Goal: Task Accomplishment & Management: Manage account settings

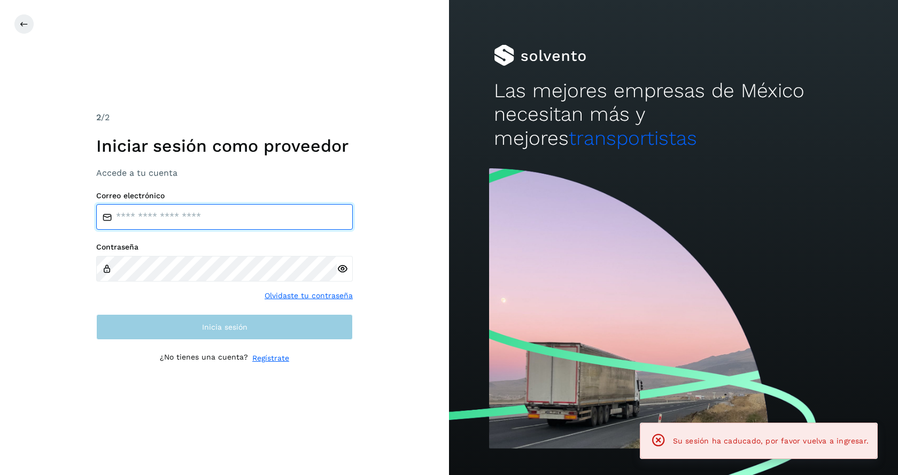
type input "**********"
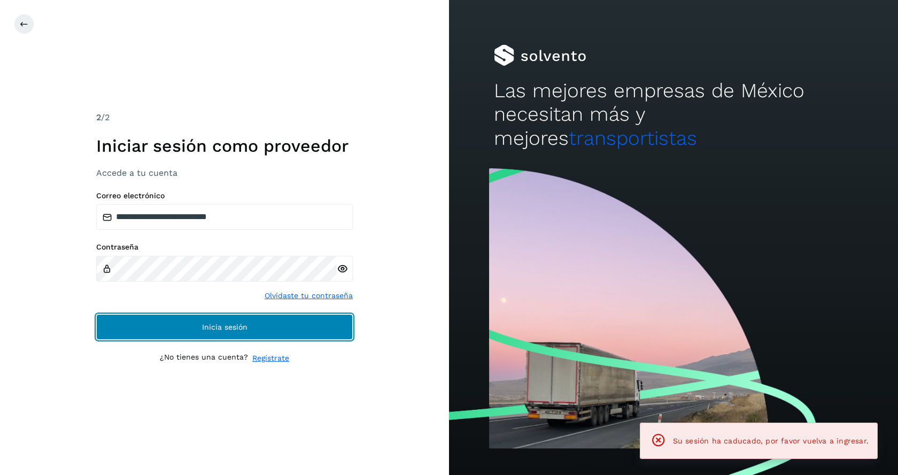
click at [210, 329] on span "Inicia sesión" at bounding box center [224, 326] width 45 height 7
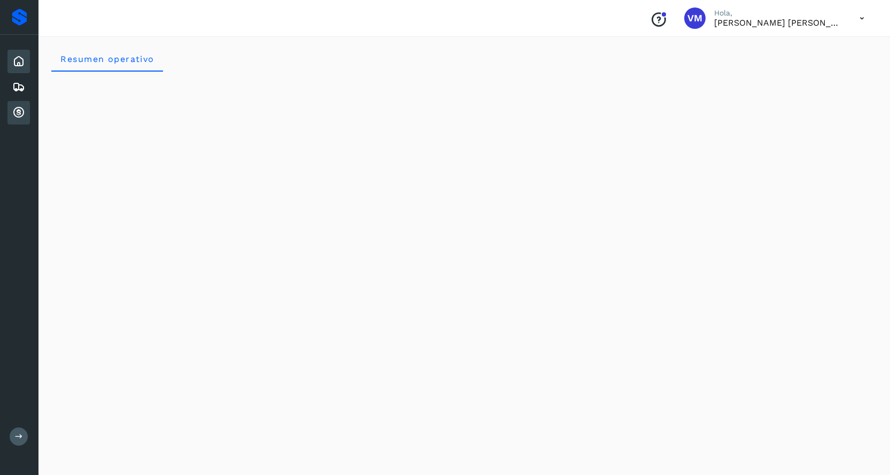
click at [15, 115] on icon at bounding box center [18, 112] width 13 height 13
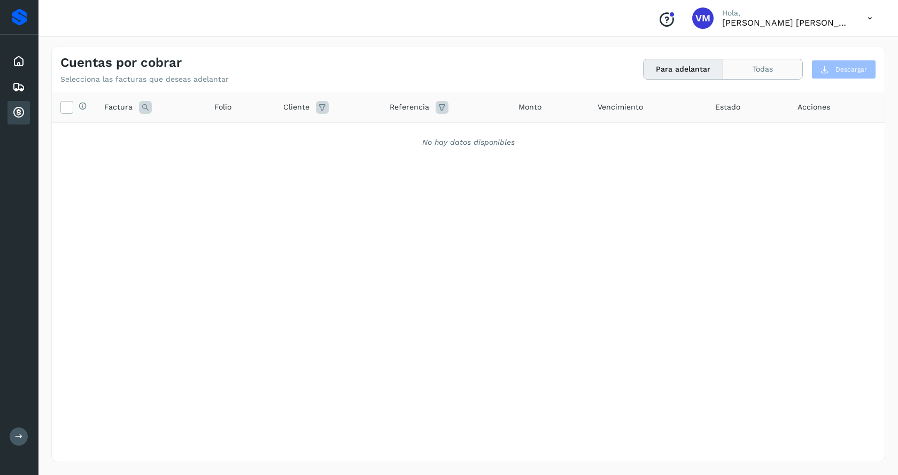
click at [737, 73] on button "Todas" at bounding box center [762, 69] width 79 height 20
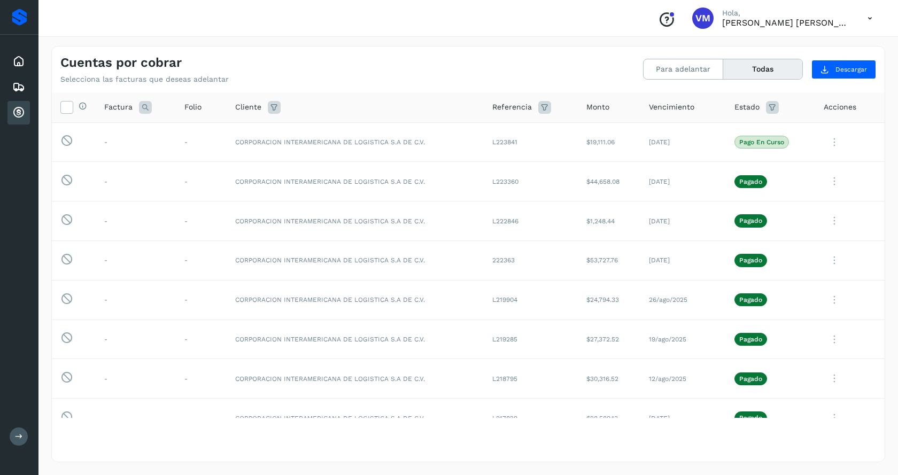
click at [870, 17] on icon at bounding box center [870, 18] width 22 height 22
click at [825, 46] on div "Cerrar sesión" at bounding box center [816, 48] width 127 height 20
